Goal: Information Seeking & Learning: Learn about a topic

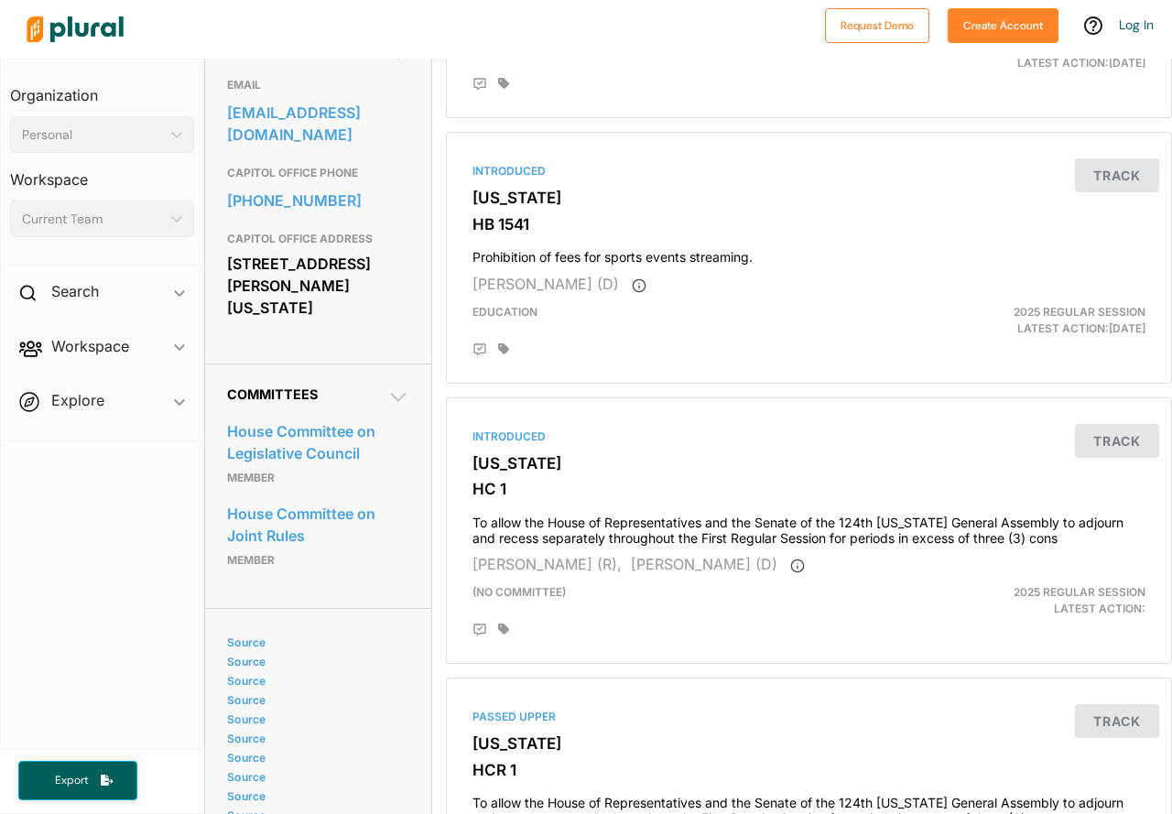
scroll to position [641, 0]
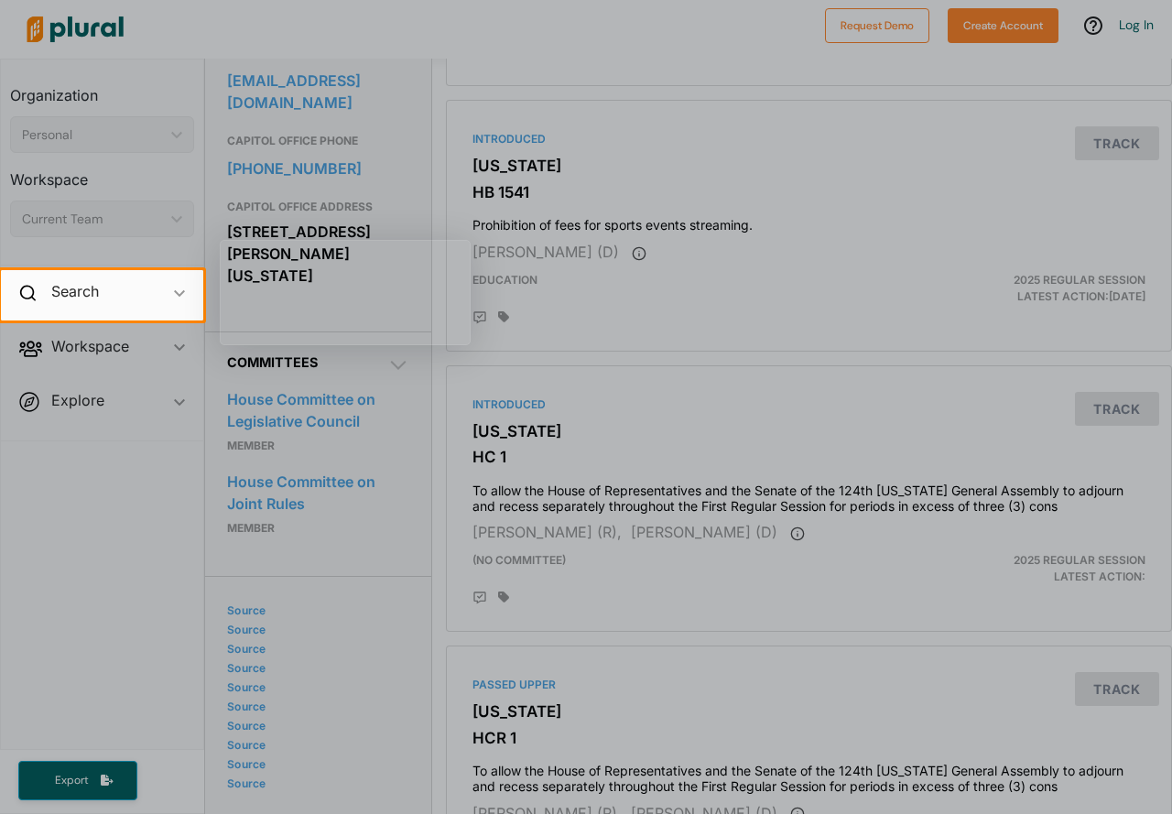
click at [165, 532] on div at bounding box center [586, 566] width 1172 height 493
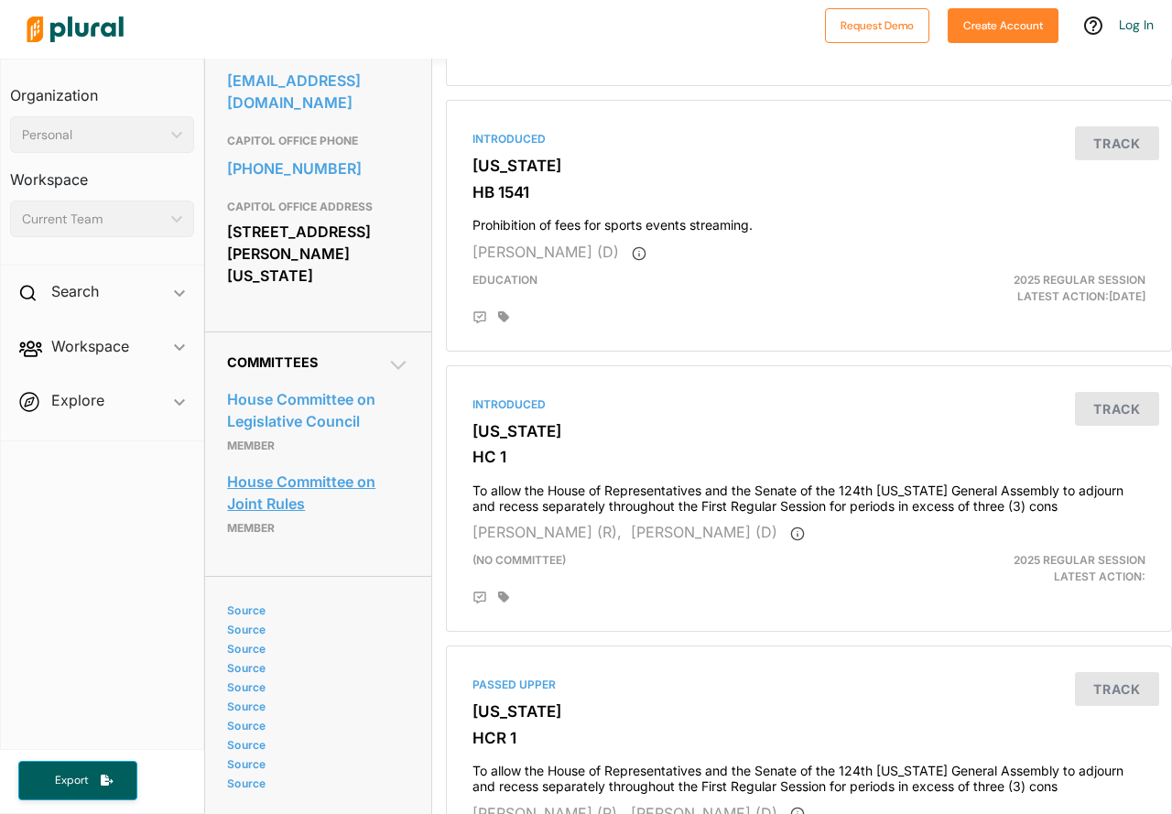
click at [265, 476] on link "House Committee on Joint Rules" at bounding box center [318, 492] width 182 height 49
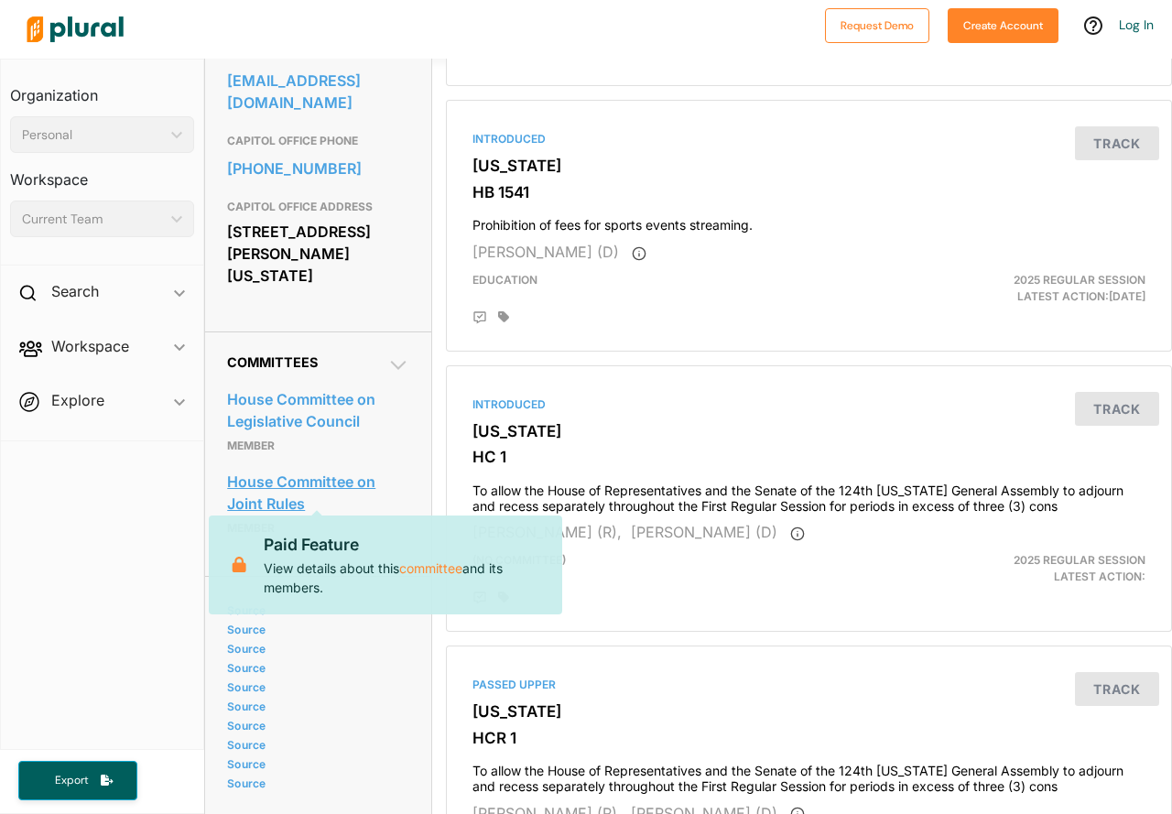
click at [265, 472] on link "House Committee on Joint Rules" at bounding box center [318, 492] width 182 height 49
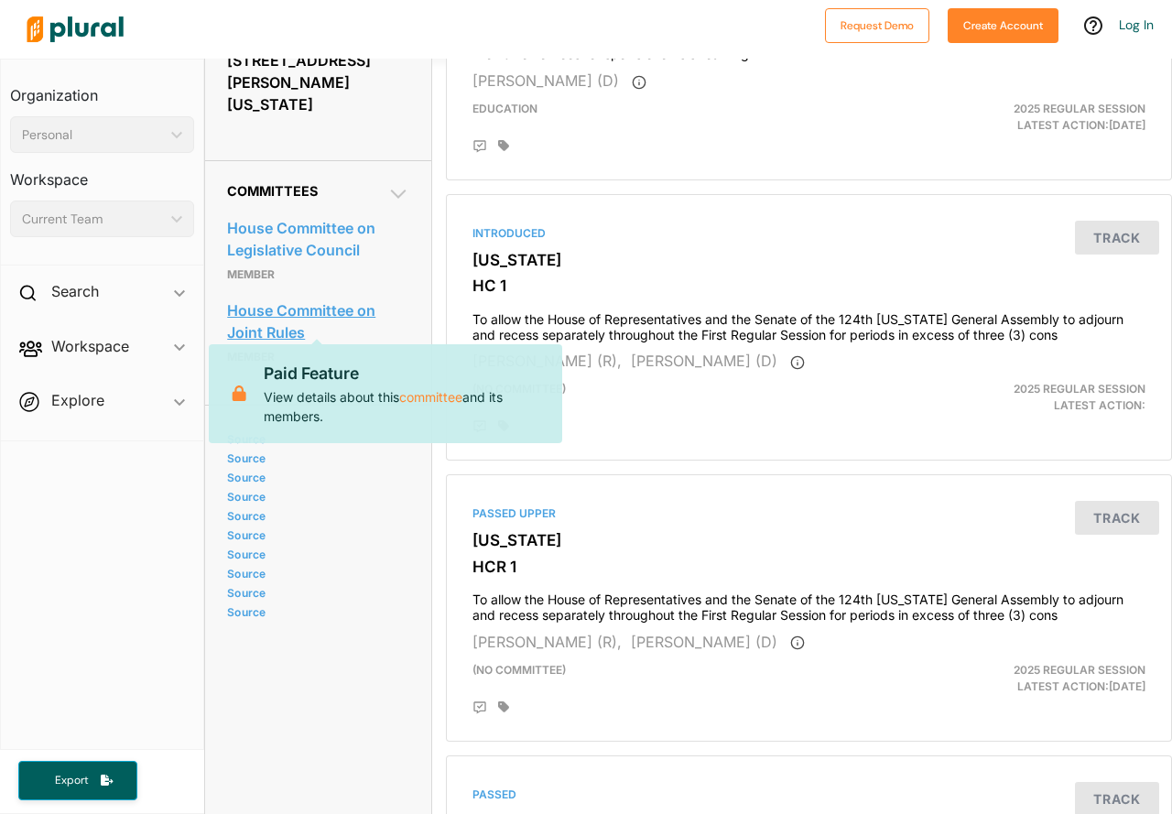
scroll to position [641, 0]
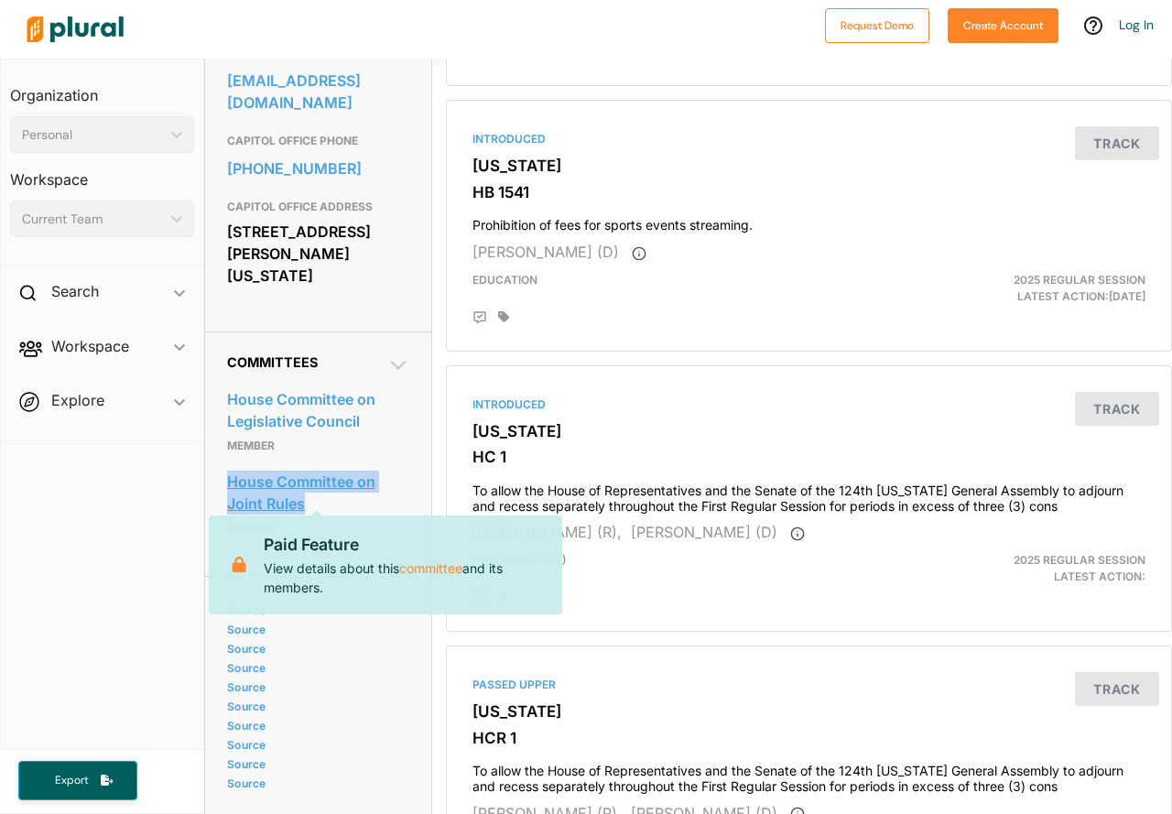
drag, startPoint x: 217, startPoint y: 453, endPoint x: 312, endPoint y: 497, distance: 104.8
click at [312, 497] on div "Committees House Committee on Legislative Council Member House Committee on Joi…" at bounding box center [318, 453] width 226 height 244
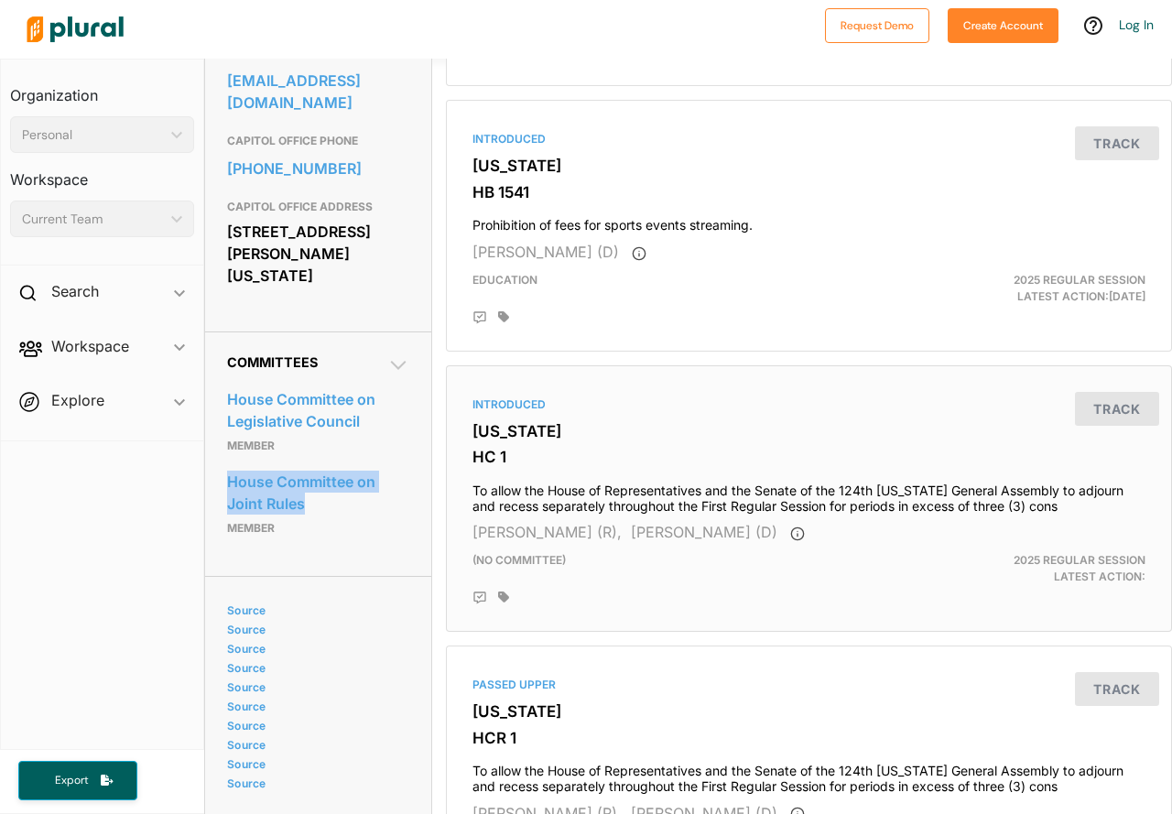
copy link "House Committee on Joint Rules"
